Goal: Information Seeking & Learning: Find specific fact

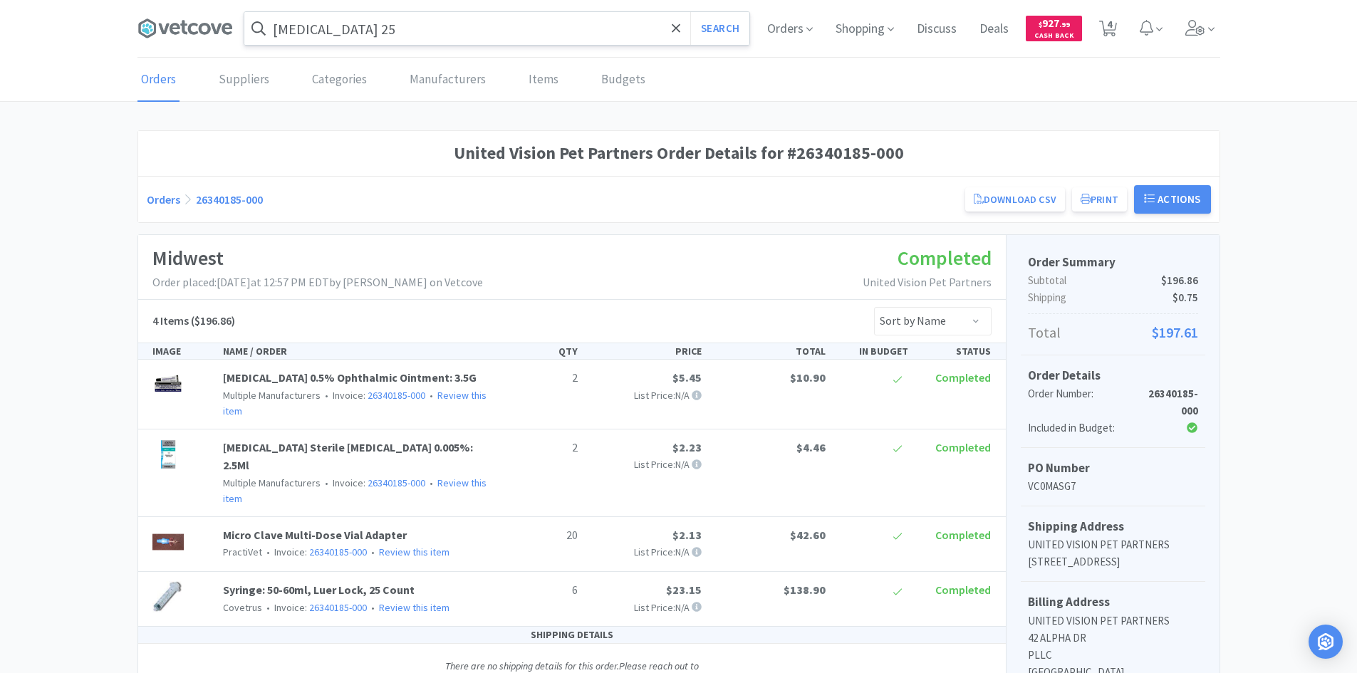
click at [503, 40] on input "[MEDICAL_DATA] 25" at bounding box center [496, 28] width 505 height 33
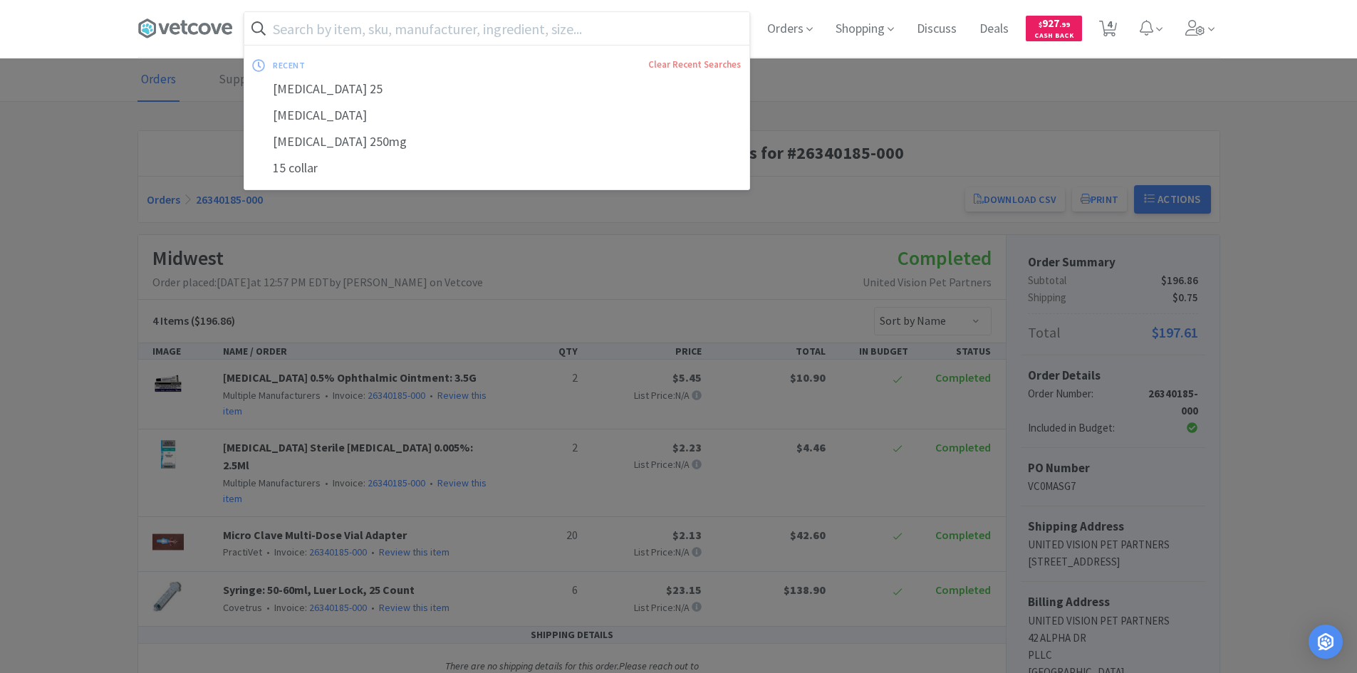
click at [367, 34] on input "text" at bounding box center [496, 28] width 505 height 33
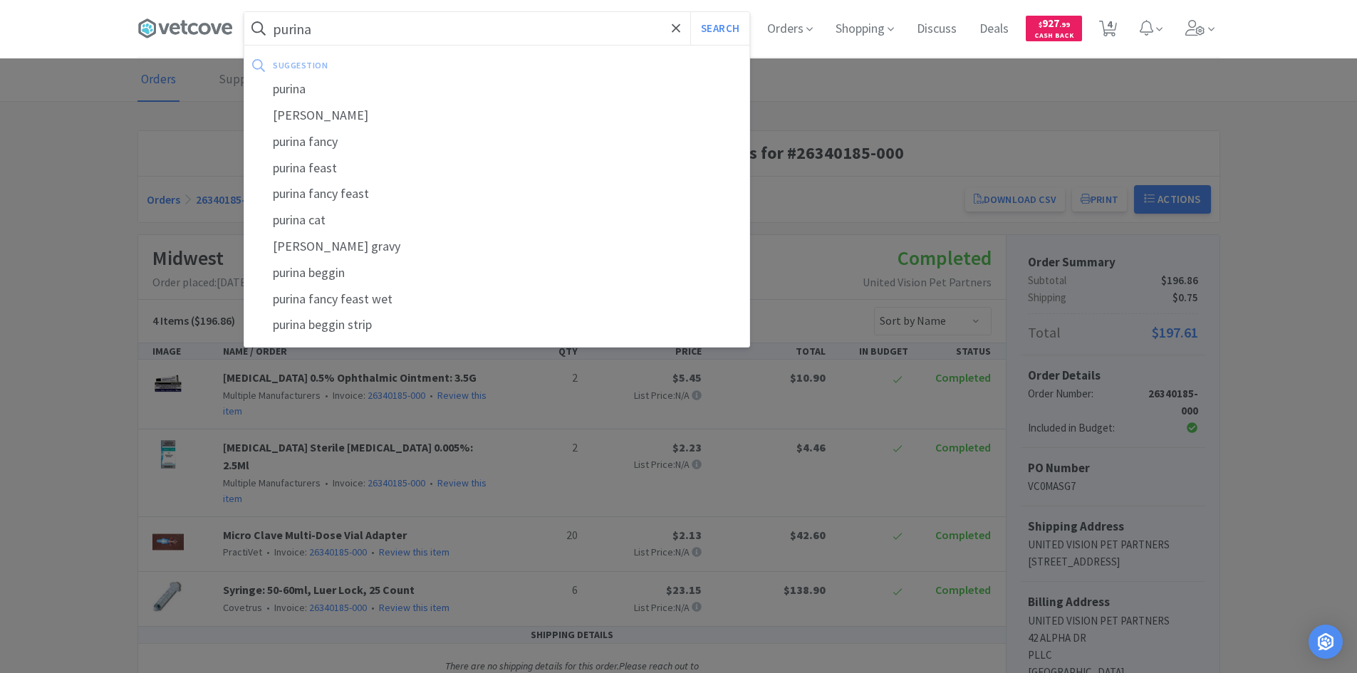
type input "purina"
click at [690, 12] on button "Search" at bounding box center [719, 28] width 59 height 33
select select "1"
select select "20"
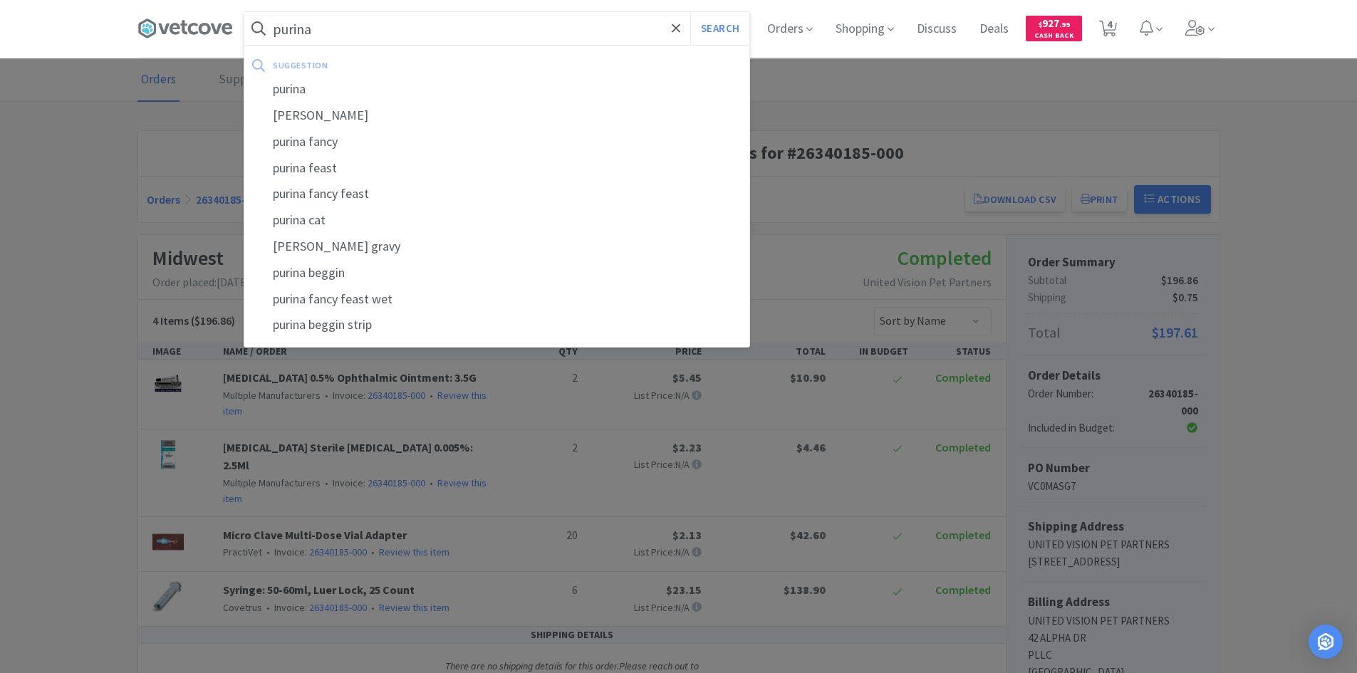
select select "1"
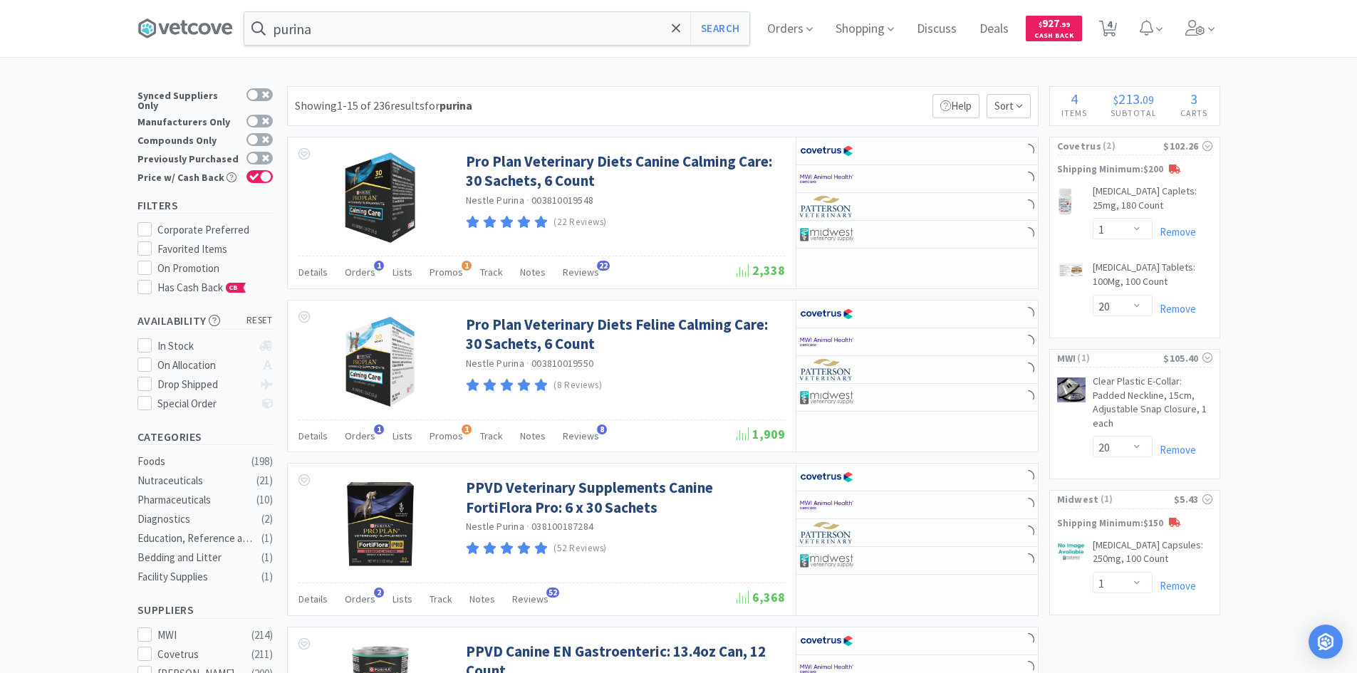
click at [793, 30] on span "Orders" at bounding box center [789, 28] width 57 height 57
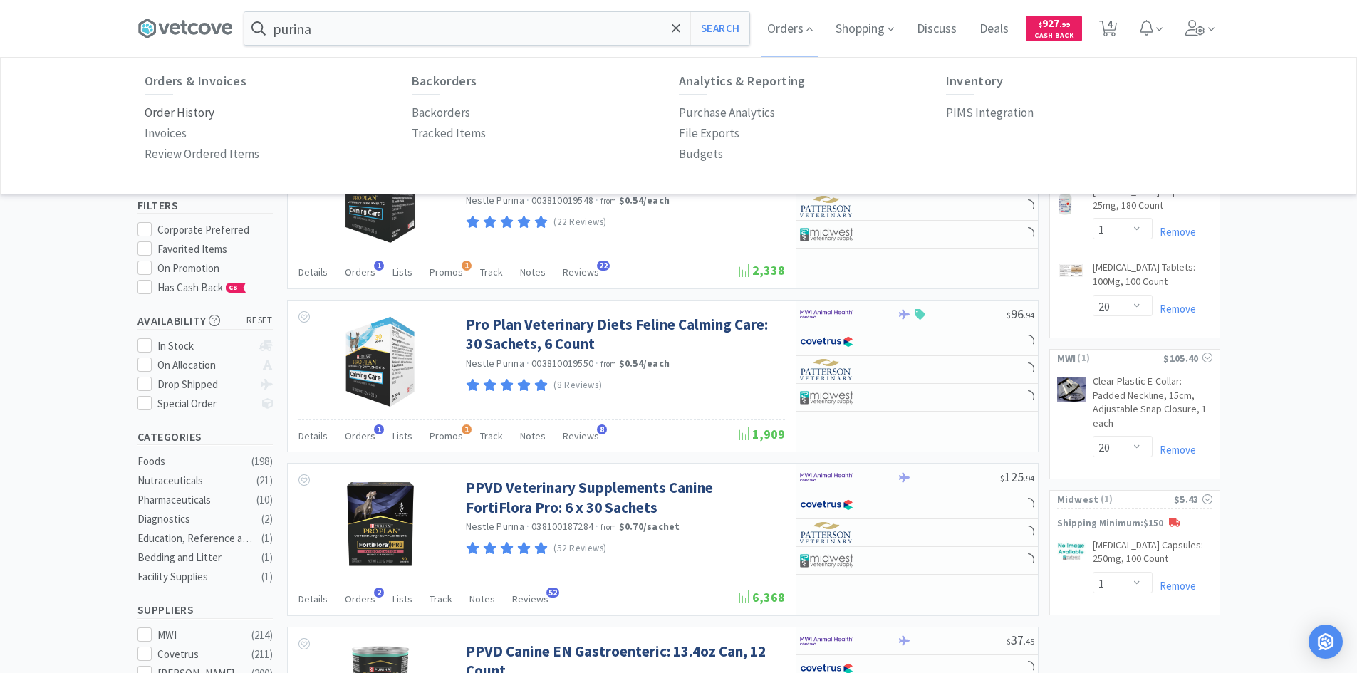
click at [180, 109] on p "Order History" at bounding box center [180, 112] width 70 height 19
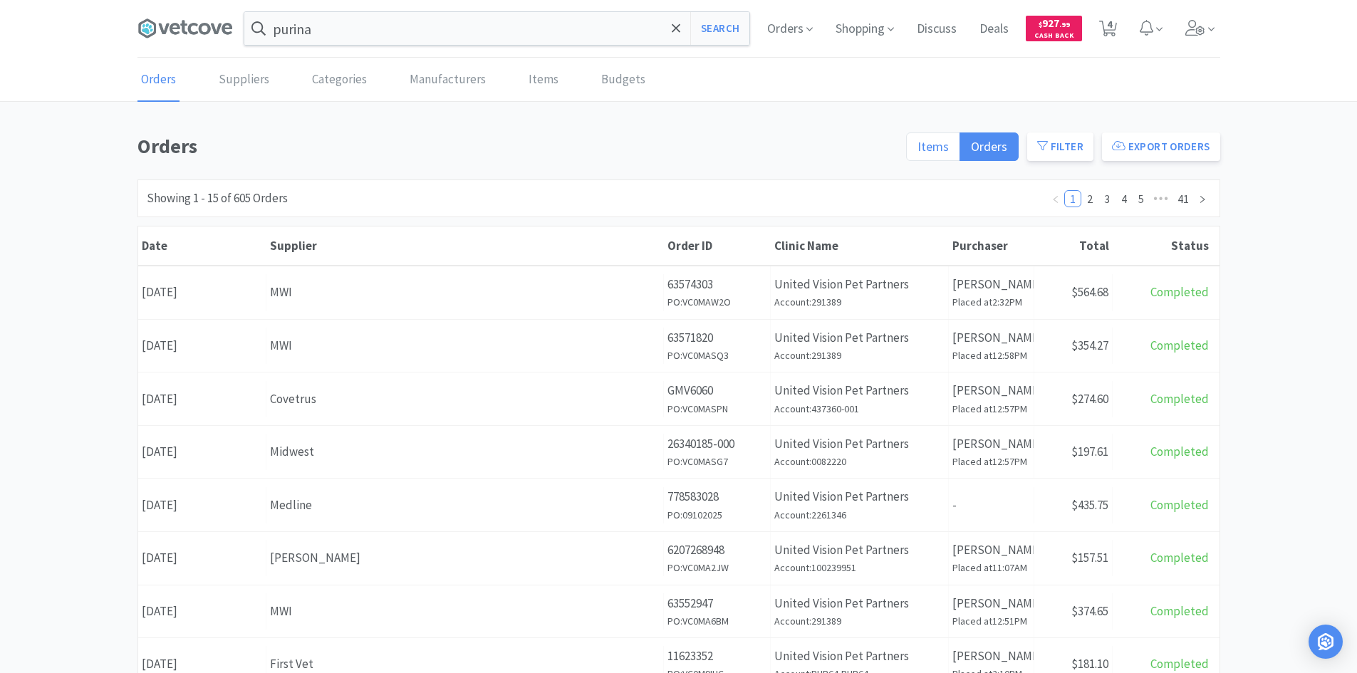
click at [918, 144] on label "Items" at bounding box center [933, 146] width 54 height 28
click at [917, 151] on input "Items" at bounding box center [917, 151] width 0 height 0
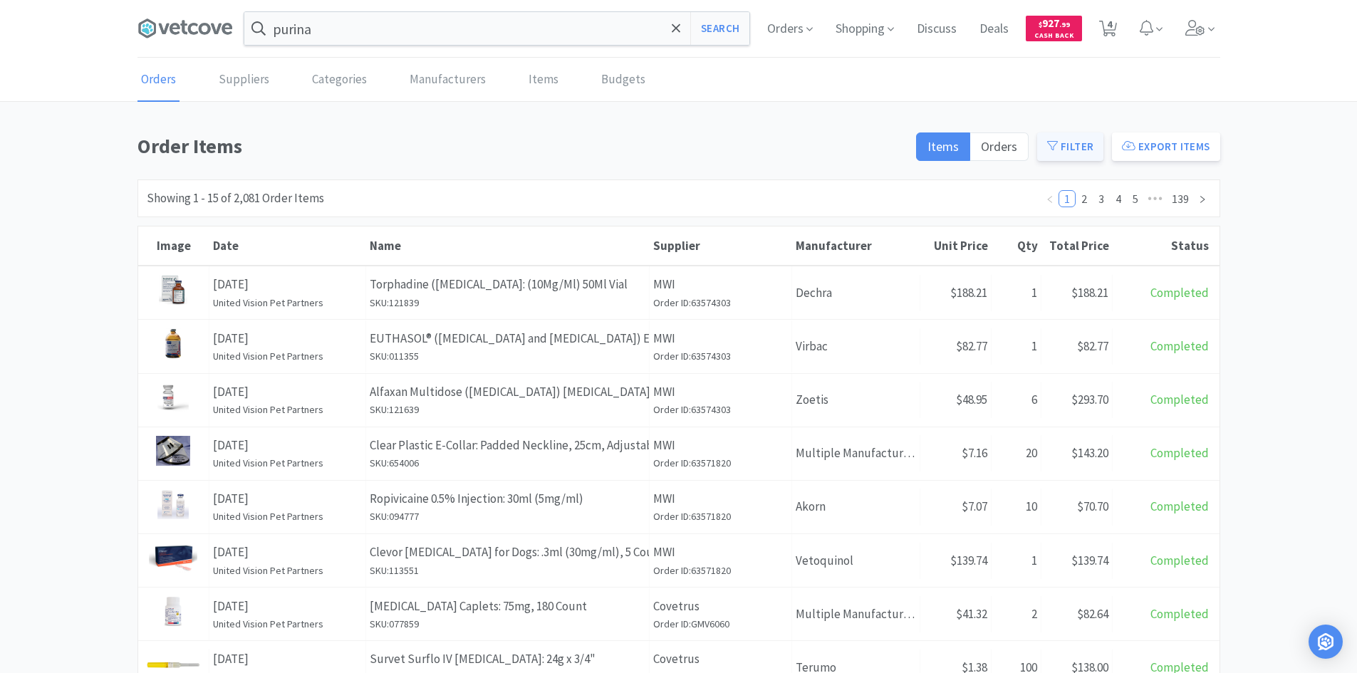
click at [1091, 154] on button "Filter" at bounding box center [1070, 146] width 66 height 28
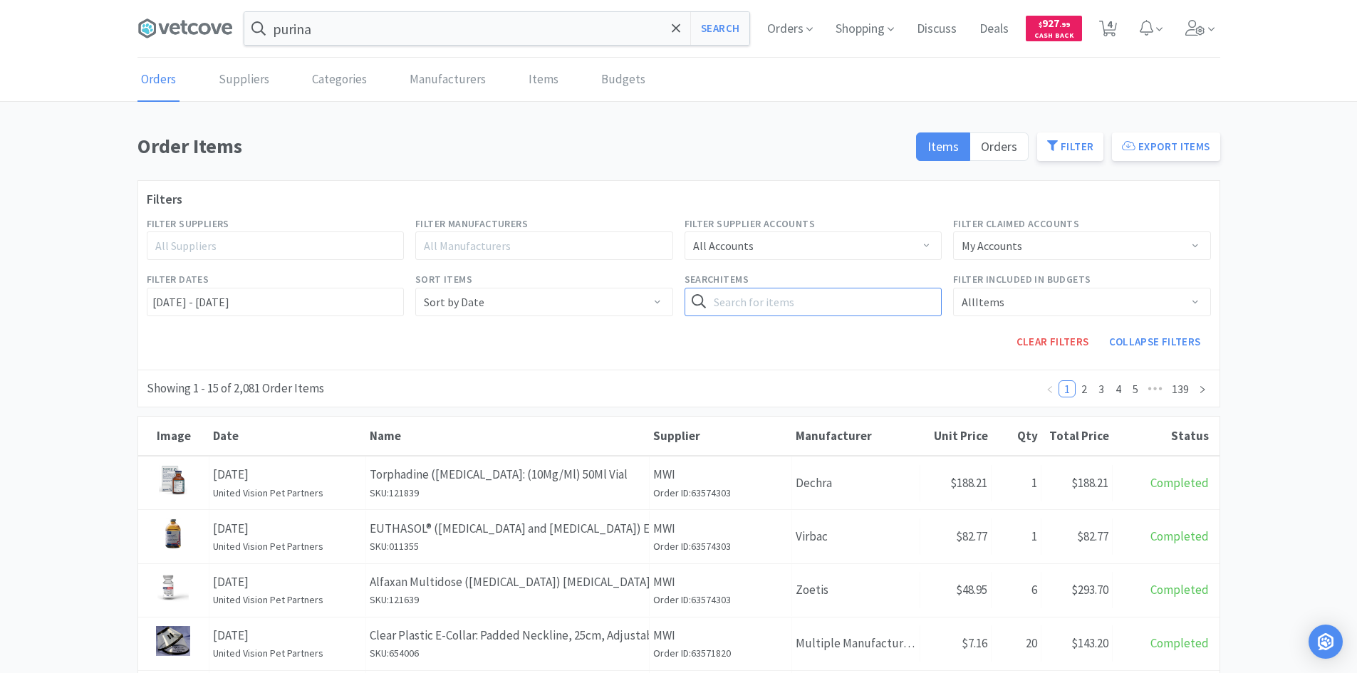
click at [813, 304] on input "text" at bounding box center [813, 302] width 258 height 28
type input "purina"
click at [883, 288] on button "Search" at bounding box center [912, 302] width 58 height 28
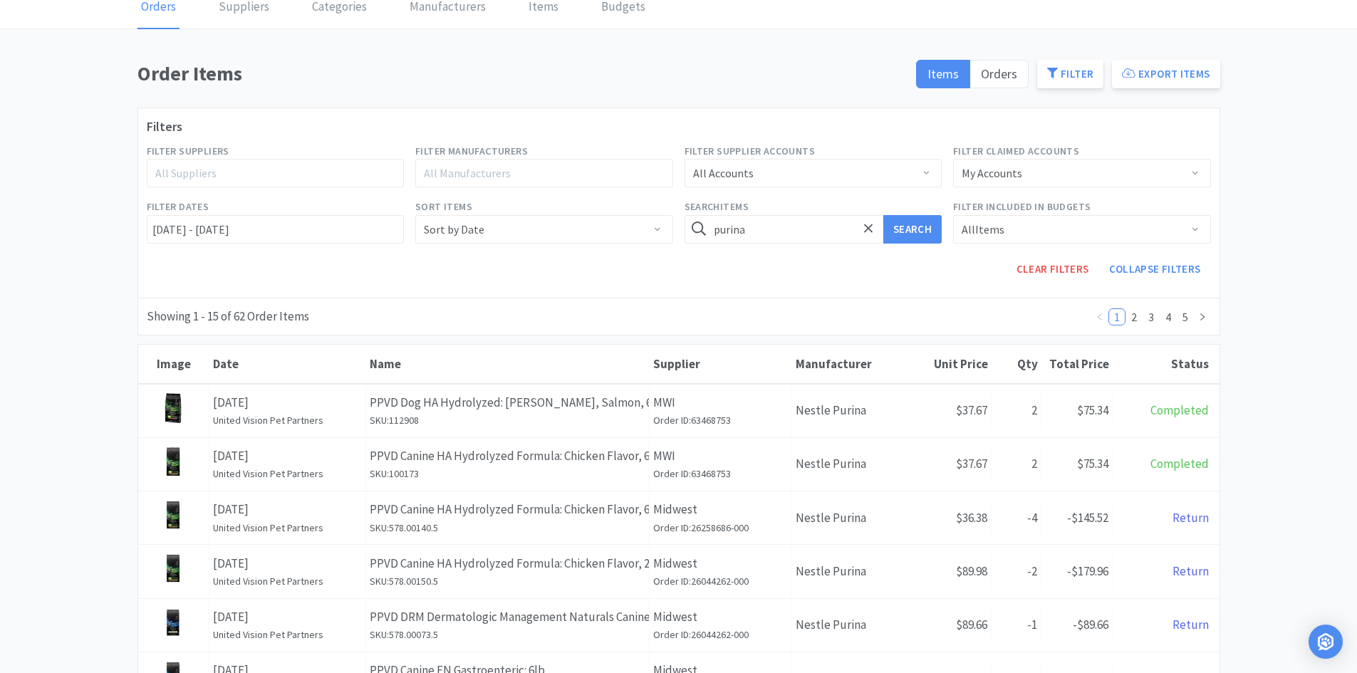
scroll to position [142, 0]
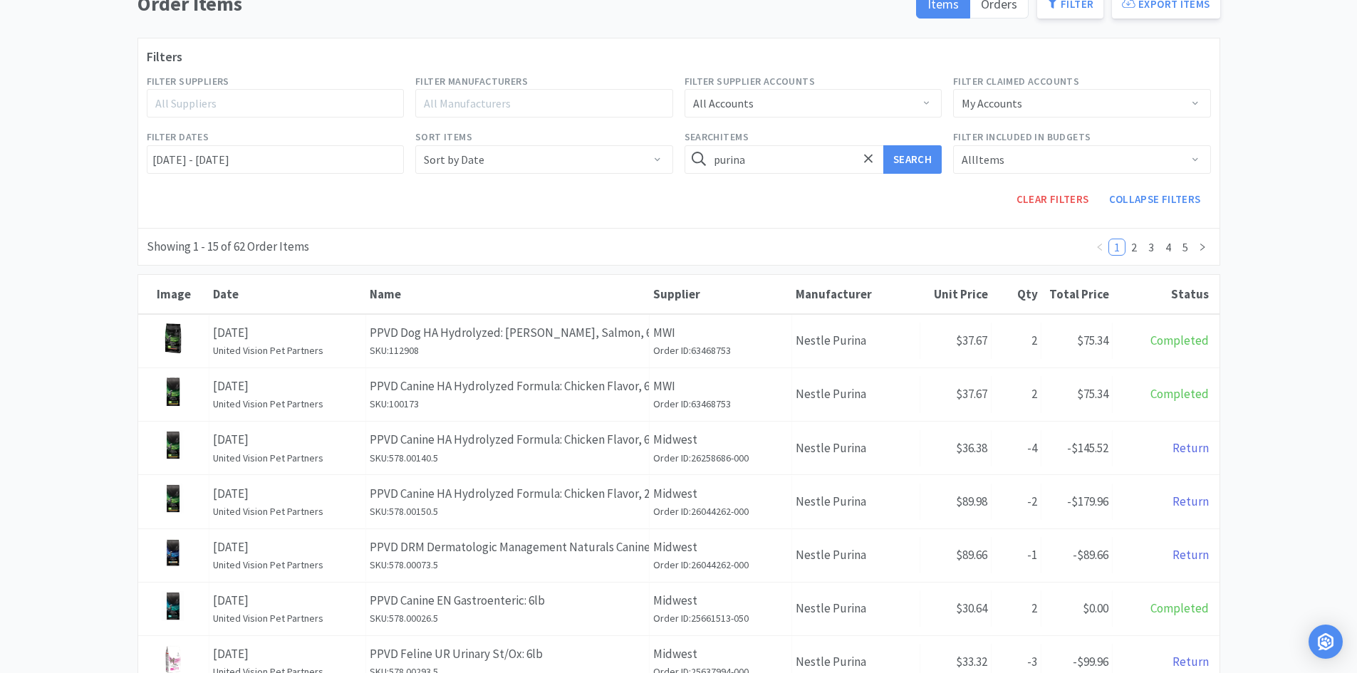
click at [627, 234] on div "Showing 1 - 15 of 62 Order Items 1 2 3 4 5" at bounding box center [678, 247] width 1082 height 38
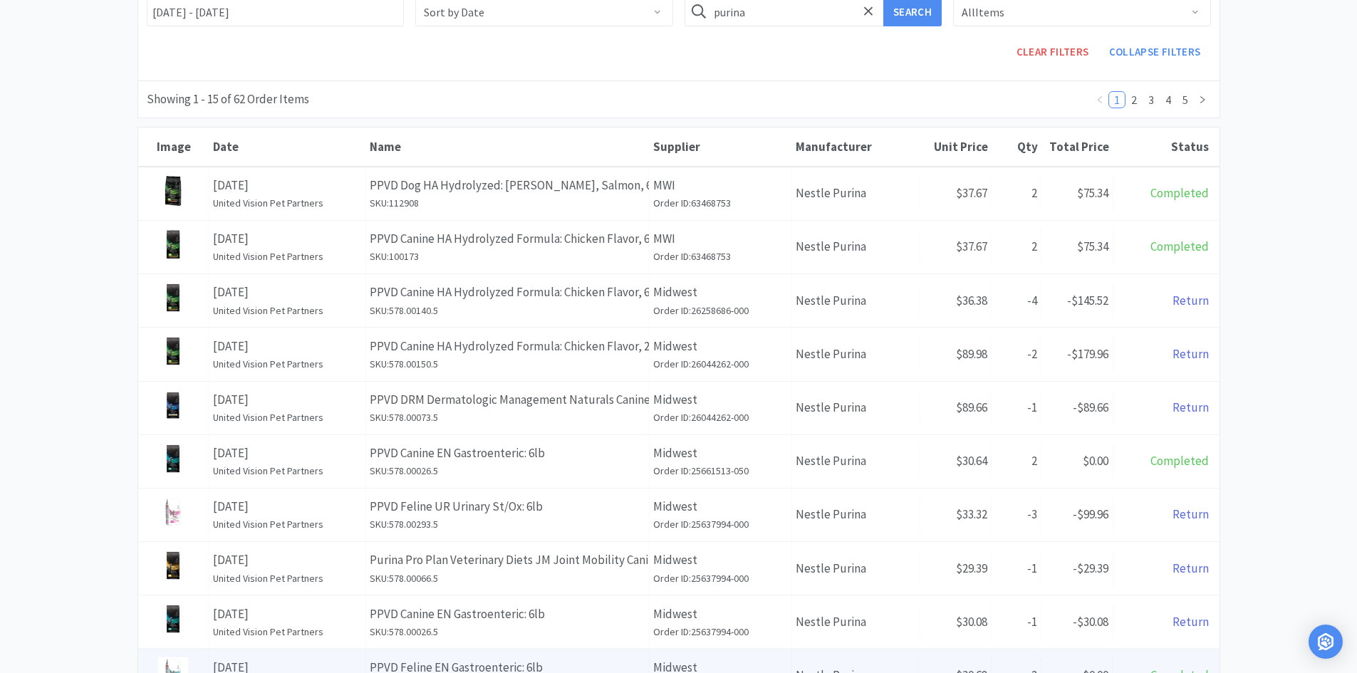
scroll to position [0, 0]
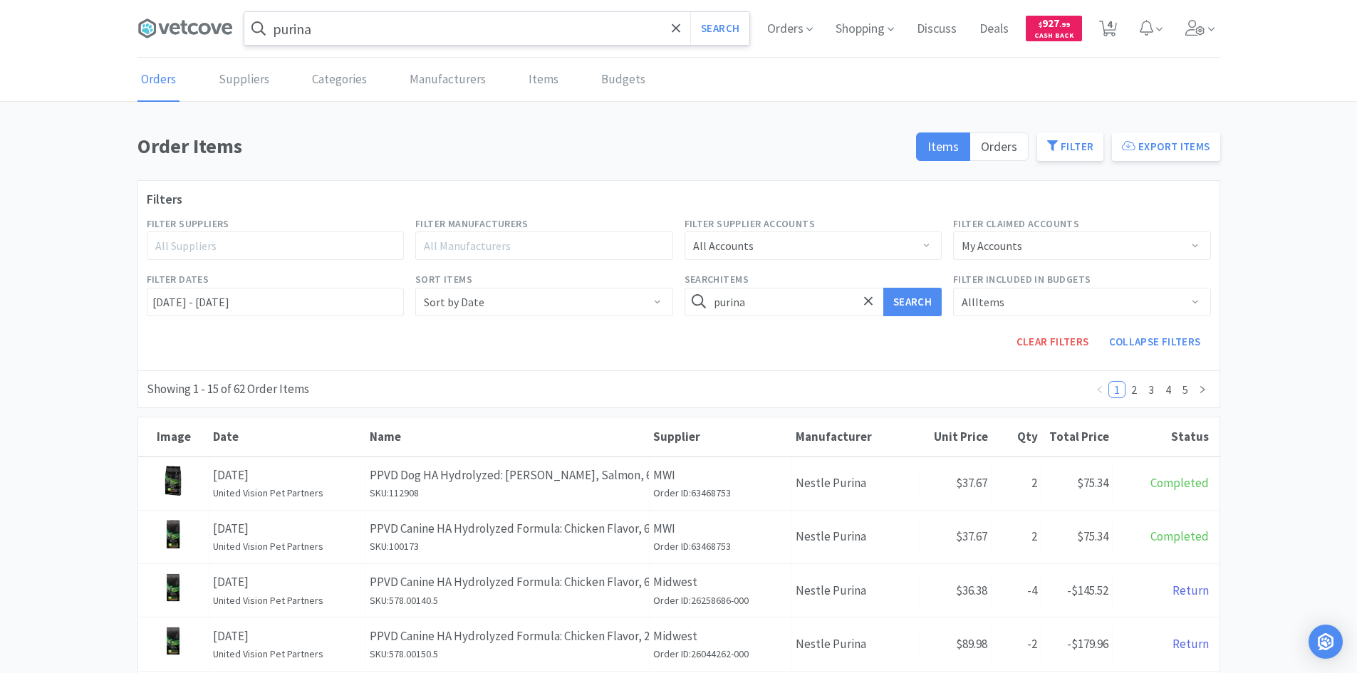
click at [434, 31] on input "purina" at bounding box center [496, 28] width 505 height 33
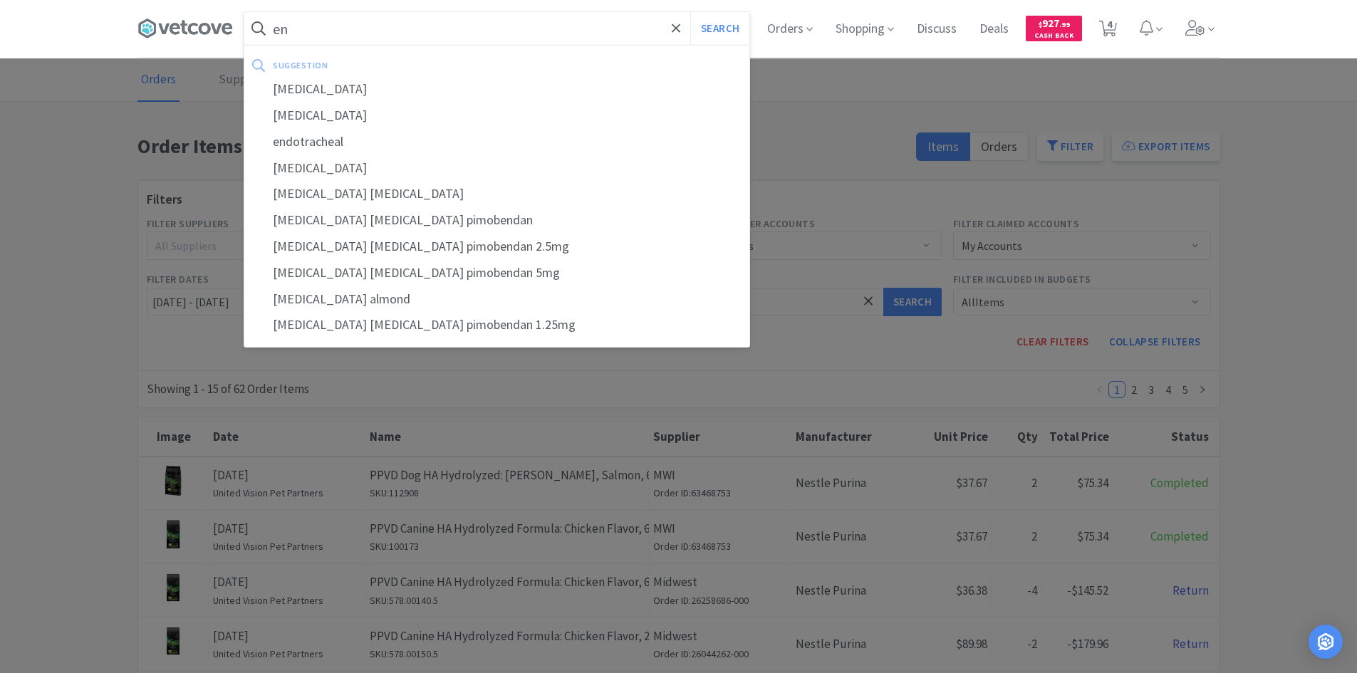
type input "en"
click at [690, 12] on button "Search" at bounding box center [719, 28] width 59 height 33
select select "1"
select select "20"
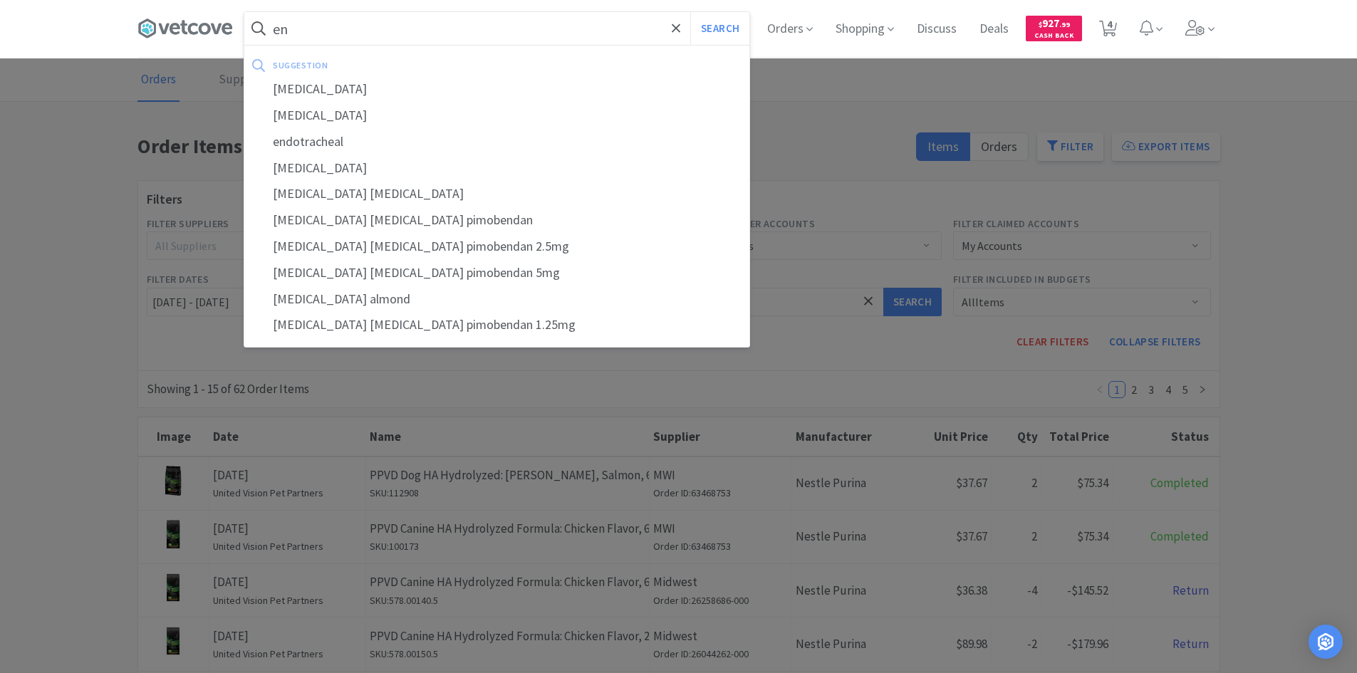
select select "1"
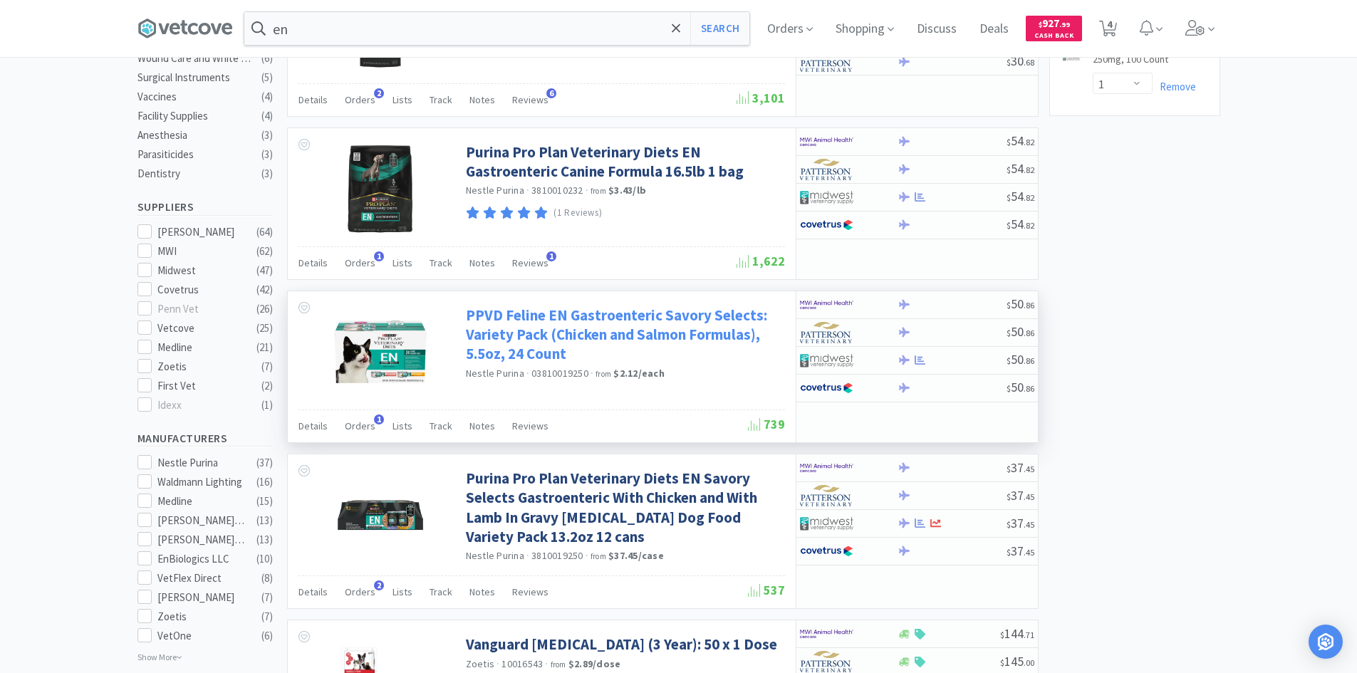
scroll to position [498, 0]
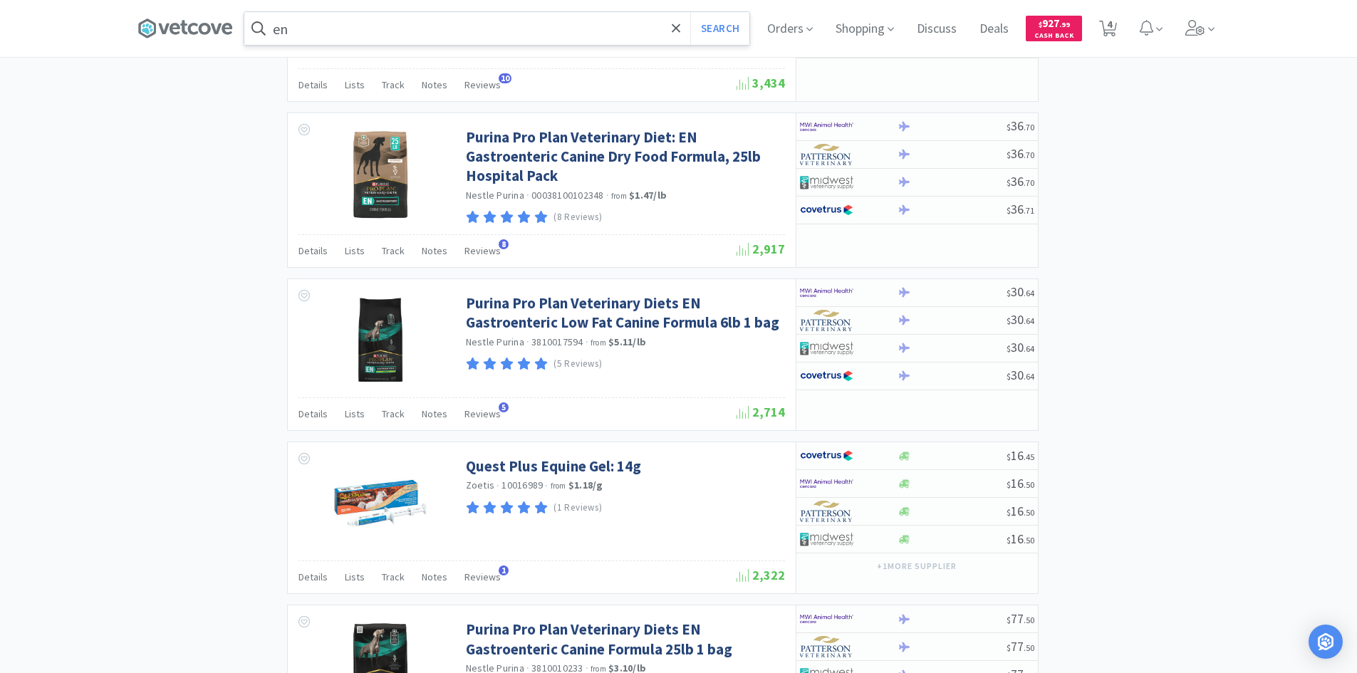
scroll to position [1475, 0]
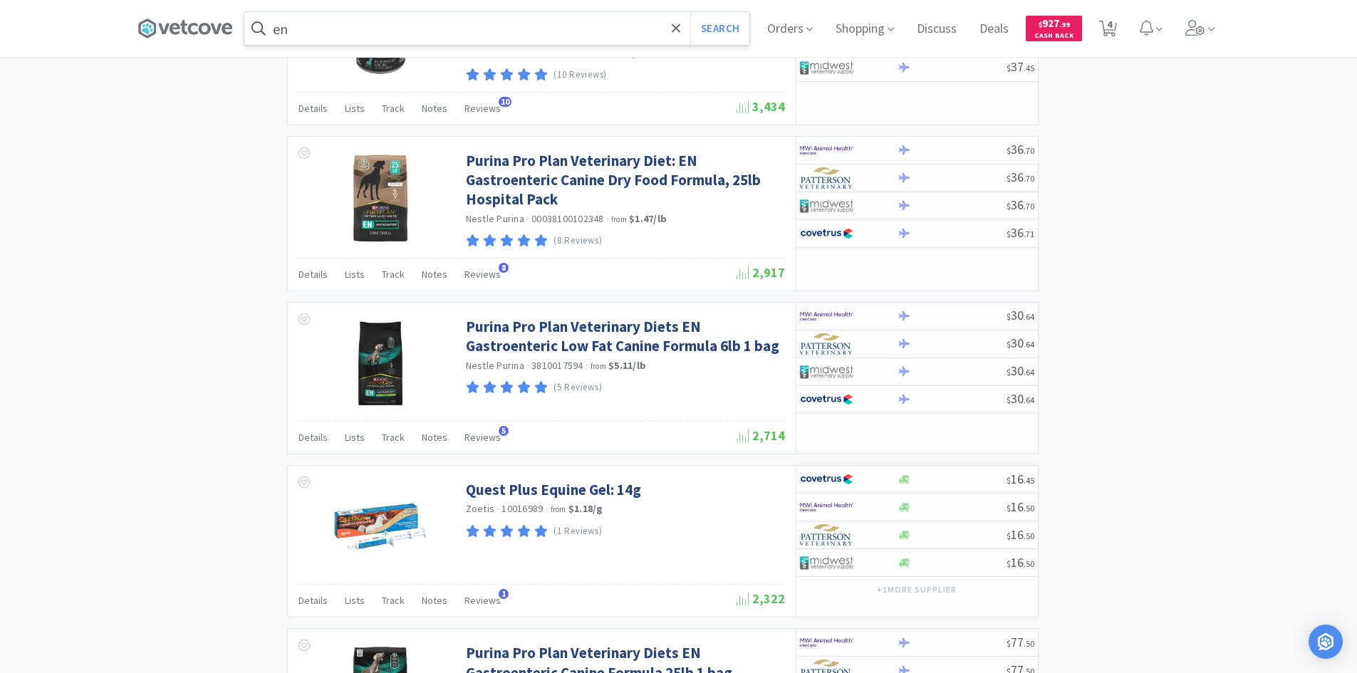
click at [402, 32] on input "en" at bounding box center [496, 28] width 505 height 33
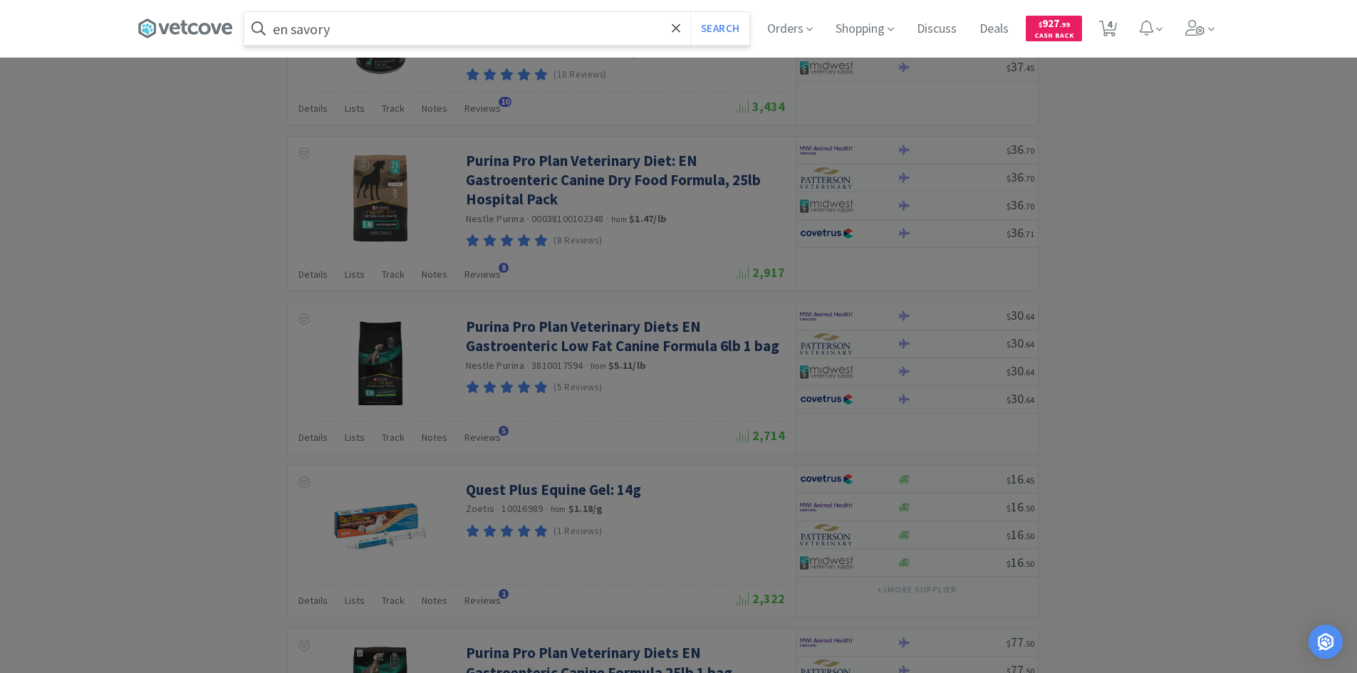
click at [690, 12] on button "Search" at bounding box center [719, 28] width 59 height 33
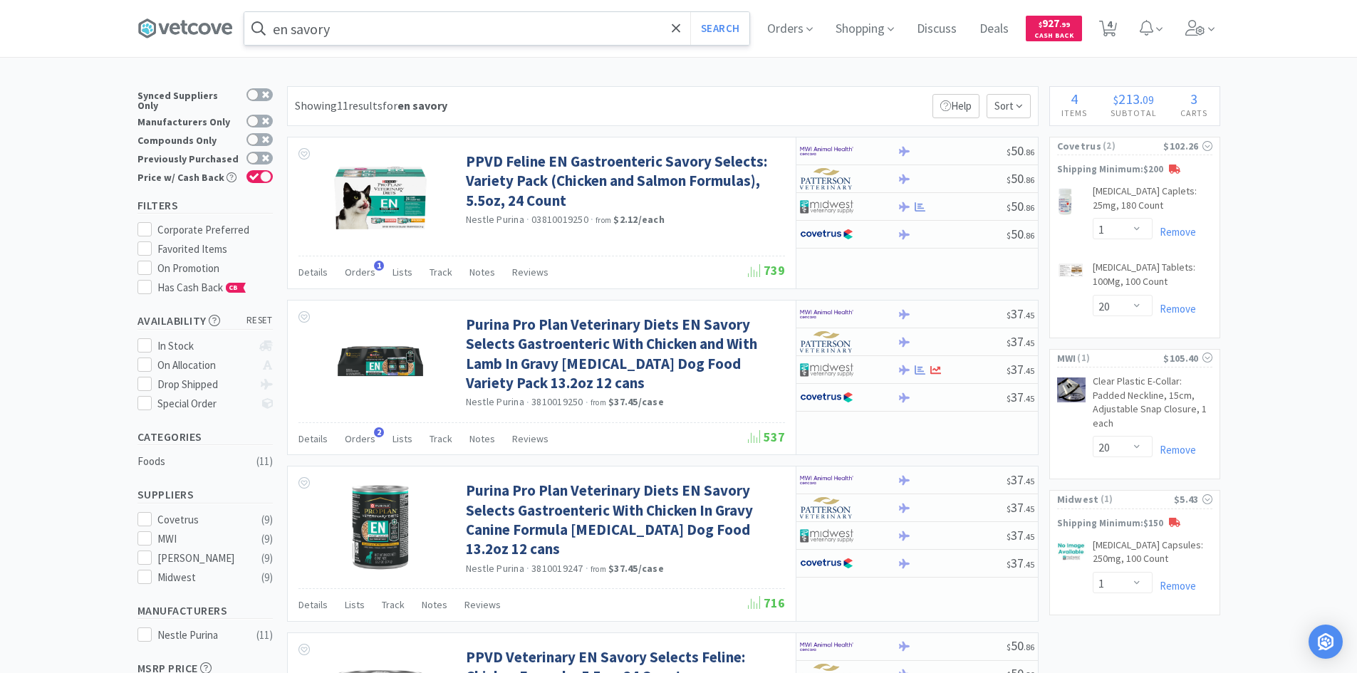
click at [380, 33] on input "en savory" at bounding box center [496, 28] width 505 height 33
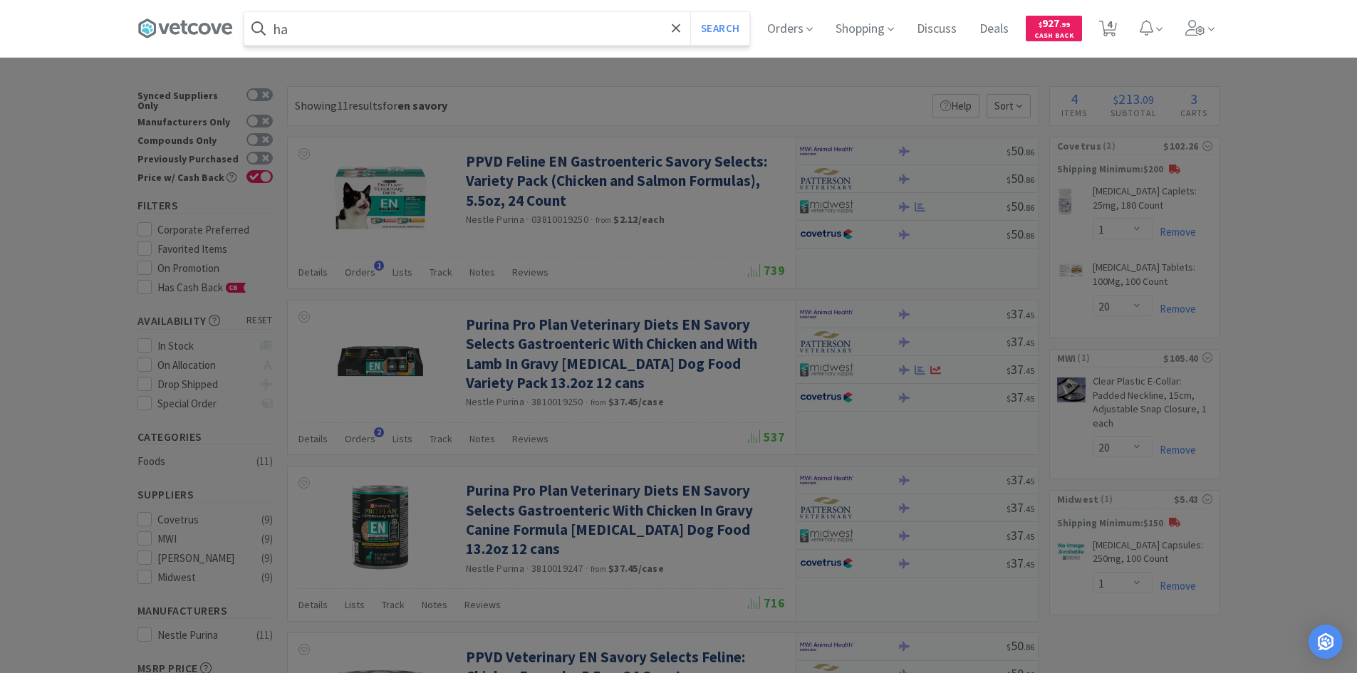
click at [690, 12] on button "Search" at bounding box center [719, 28] width 59 height 33
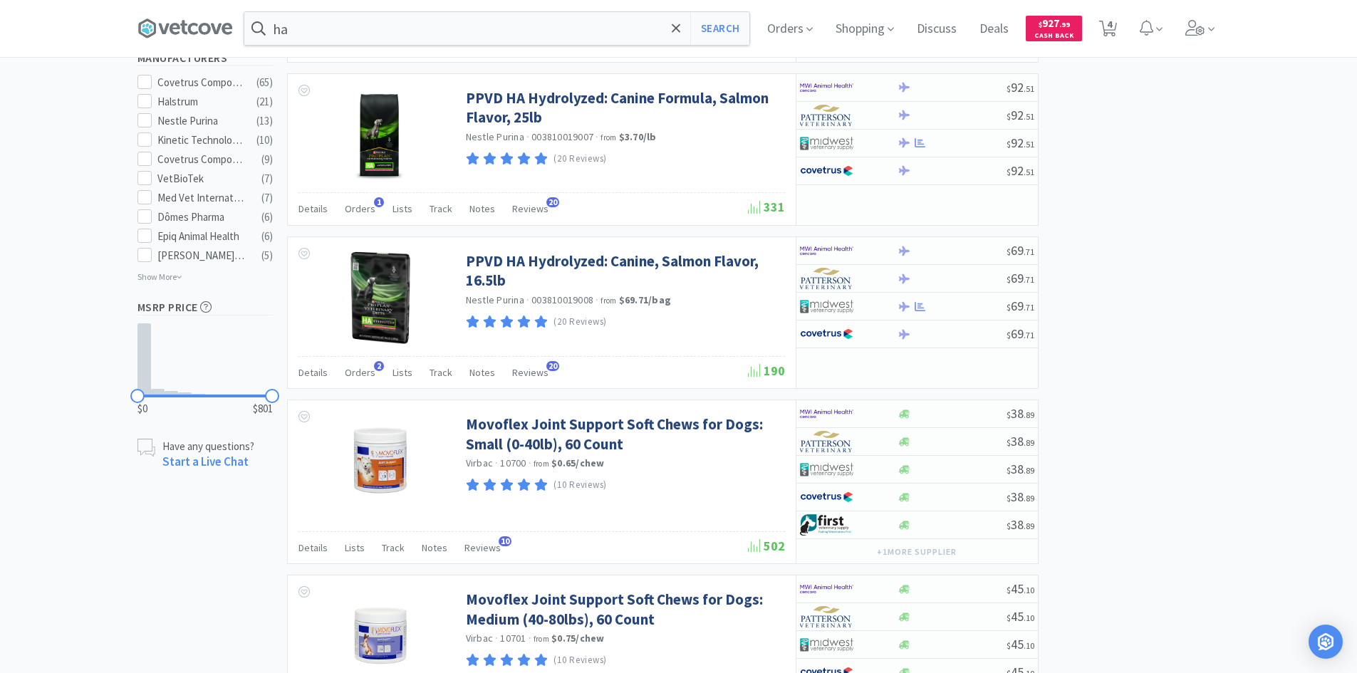
scroll to position [1211, 0]
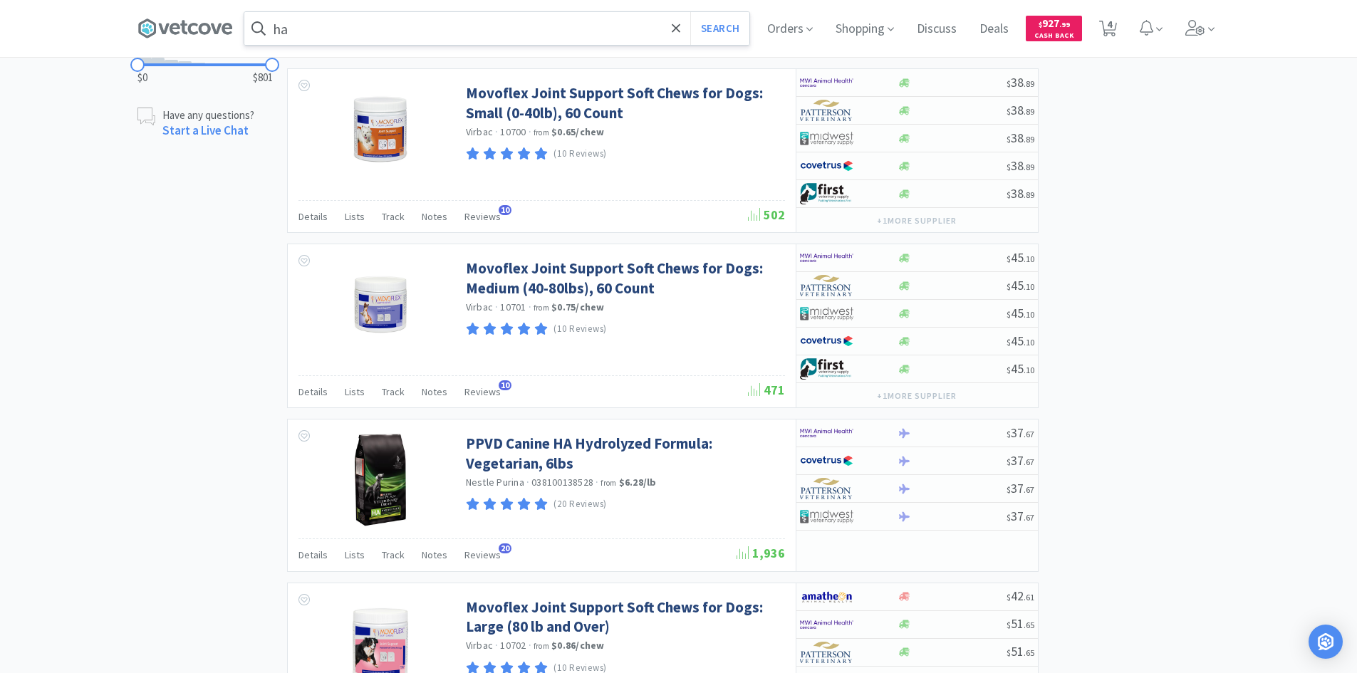
click at [373, 36] on input "ha" at bounding box center [496, 28] width 505 height 33
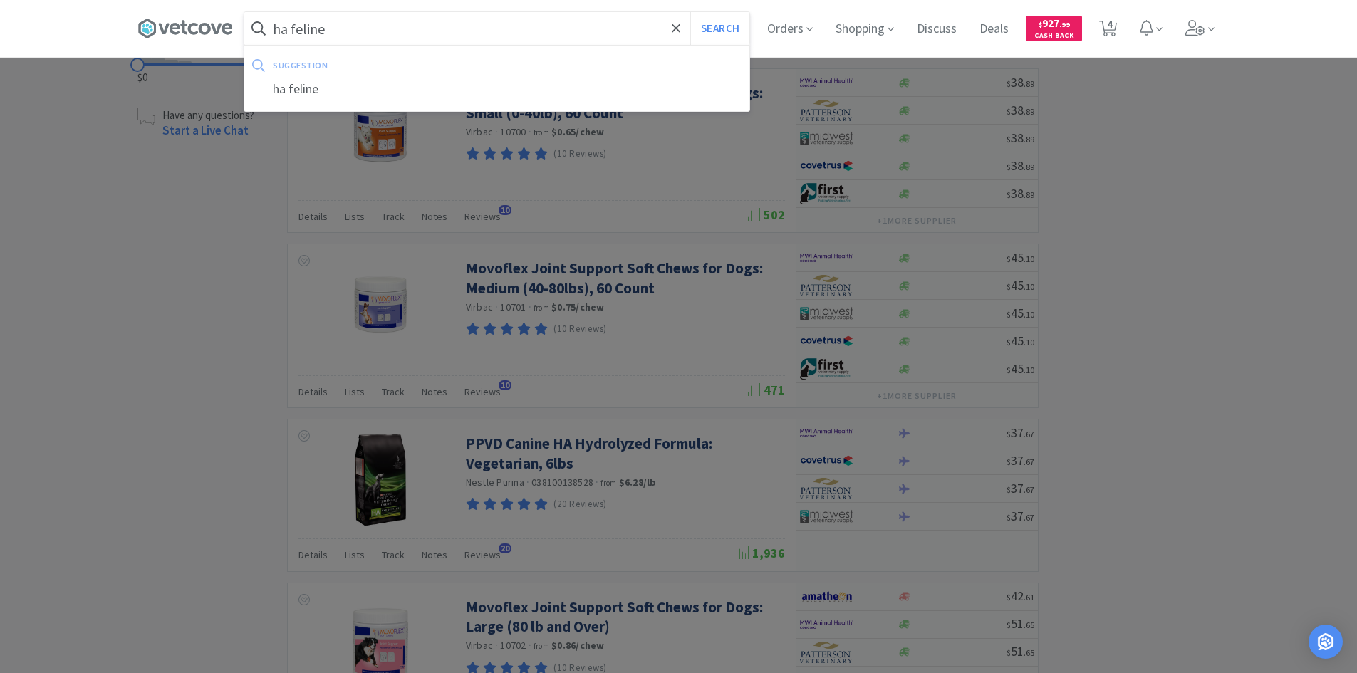
click at [690, 12] on button "Search" at bounding box center [719, 28] width 59 height 33
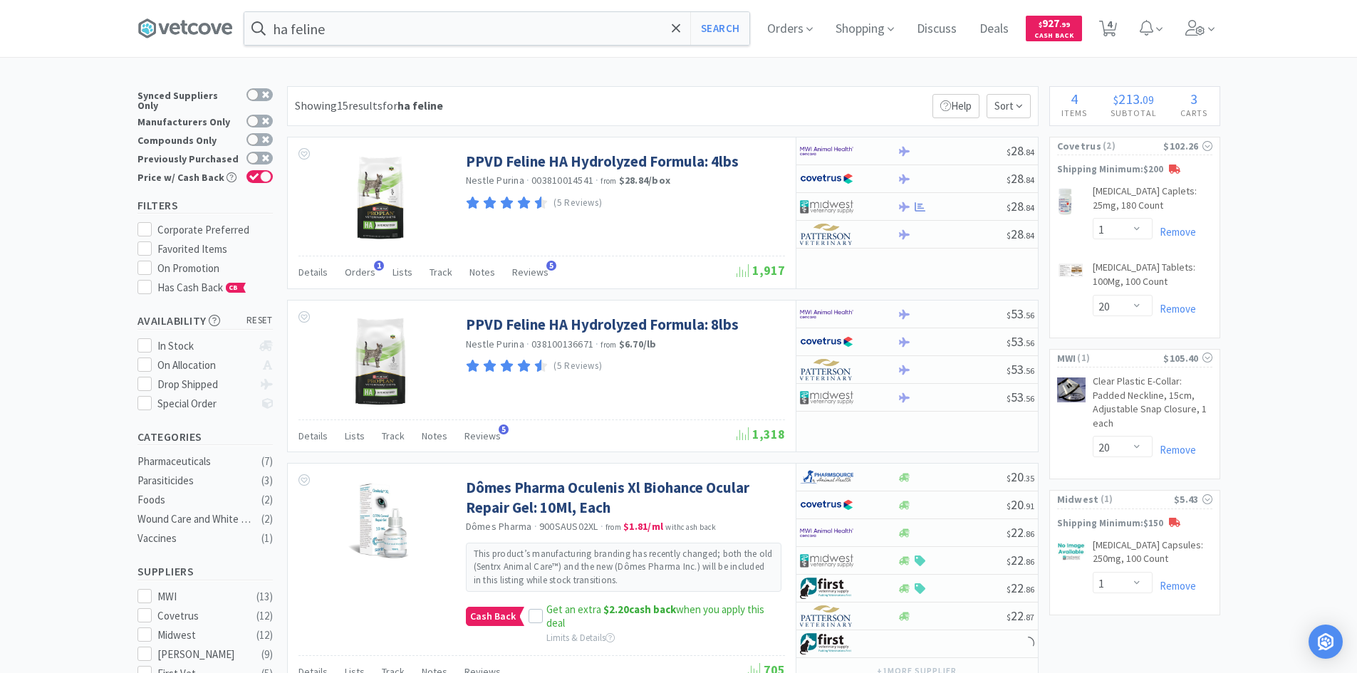
click at [490, 48] on div "ha feline Search Orders Shopping Discuss Discuss Deals Deals $ 927 . 99 Cash Ba…" at bounding box center [678, 28] width 1082 height 57
click at [498, 39] on input "ha feline" at bounding box center [496, 28] width 505 height 33
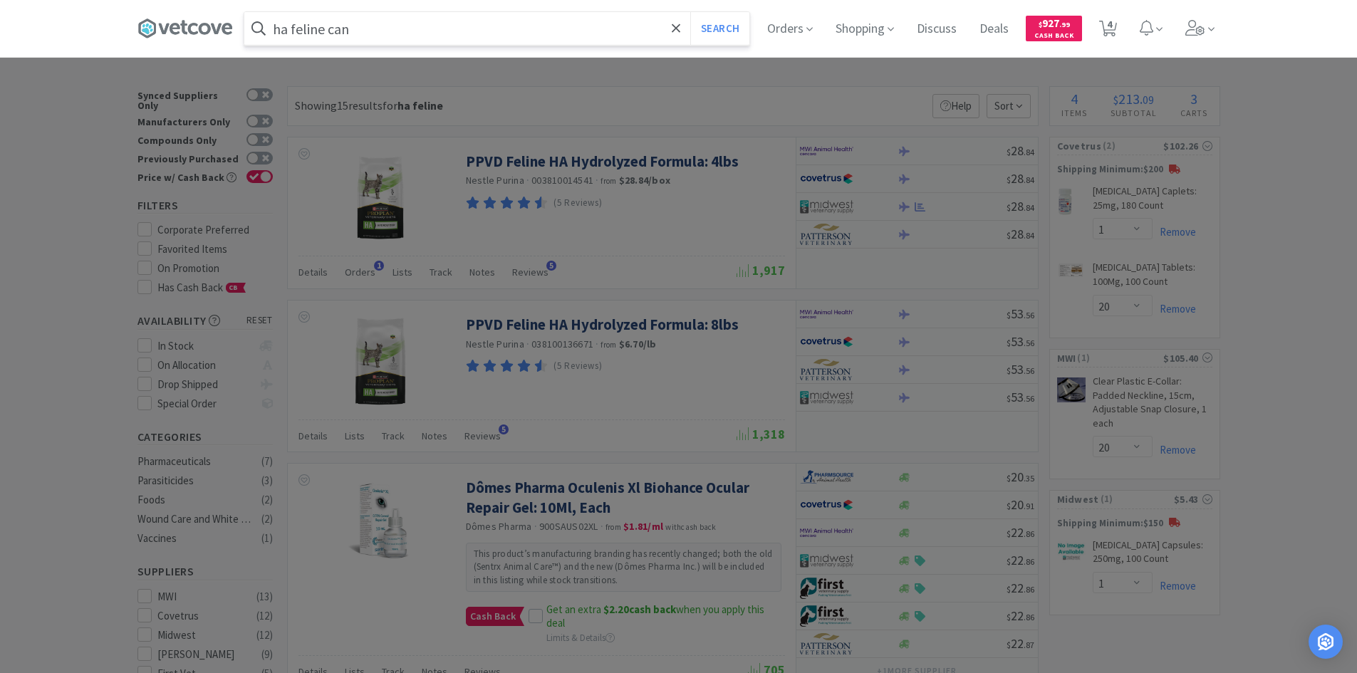
click at [690, 12] on button "Search" at bounding box center [719, 28] width 59 height 33
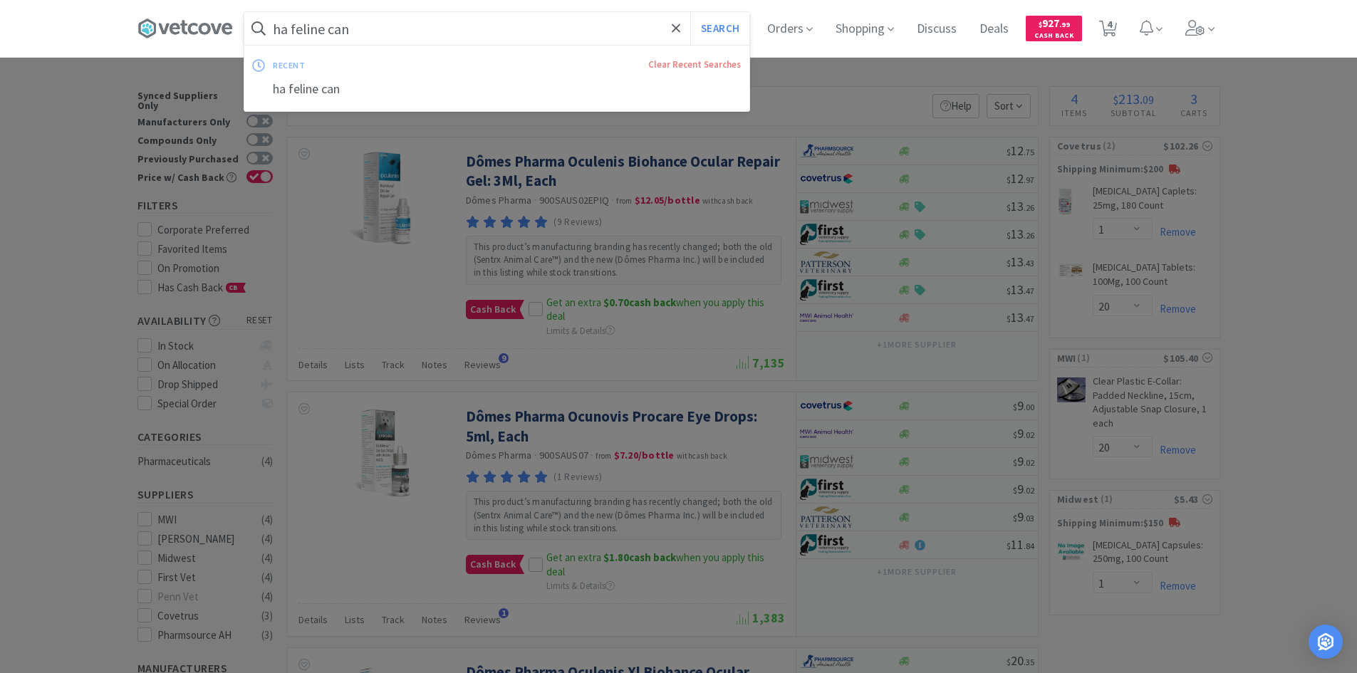
click at [424, 37] on input "ha feline can" at bounding box center [496, 28] width 505 height 33
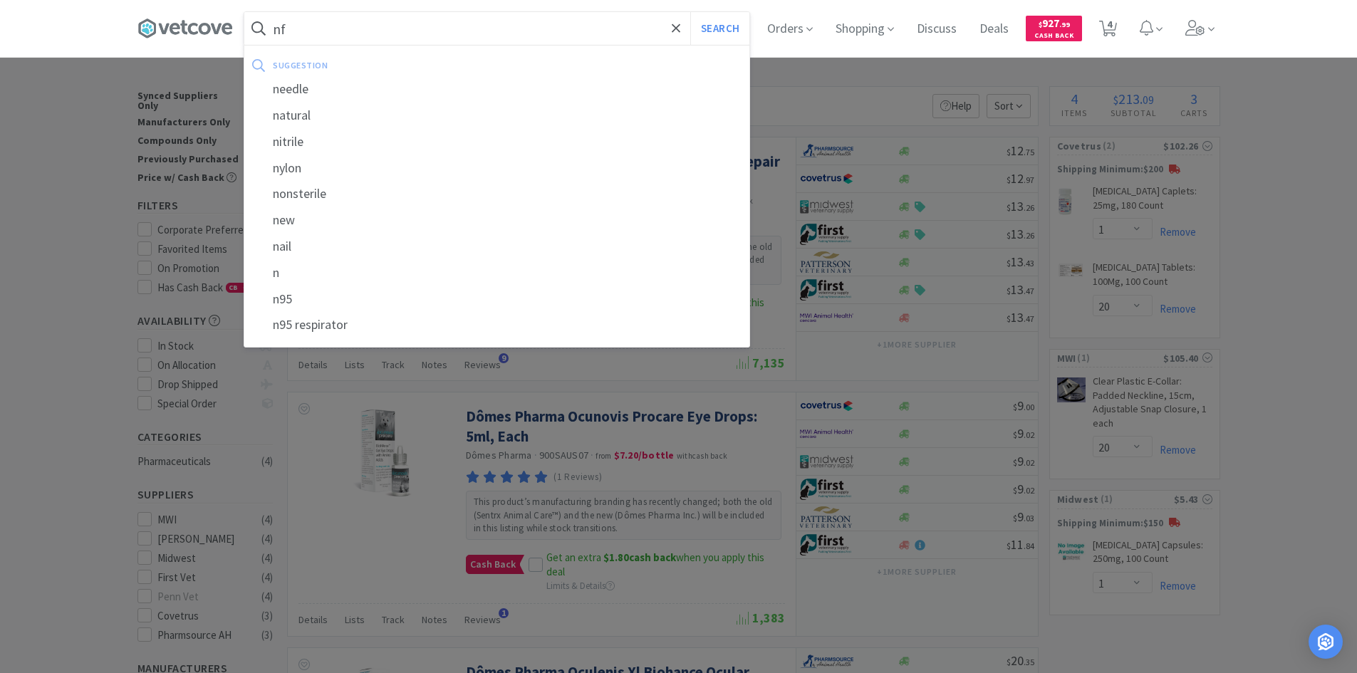
click at [690, 12] on button "Search" at bounding box center [719, 28] width 59 height 33
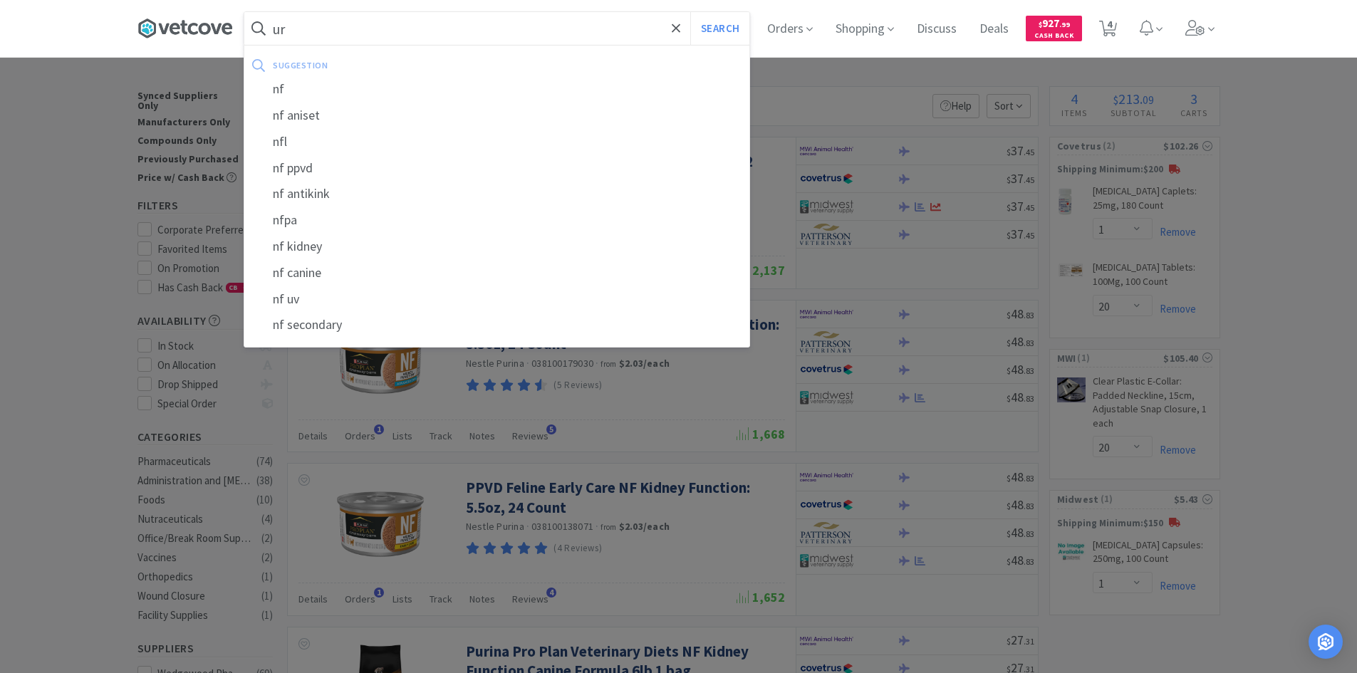
type input "ur"
click at [690, 12] on button "Search" at bounding box center [719, 28] width 59 height 33
